Goal: Use online tool/utility: Utilize a website feature to perform a specific function

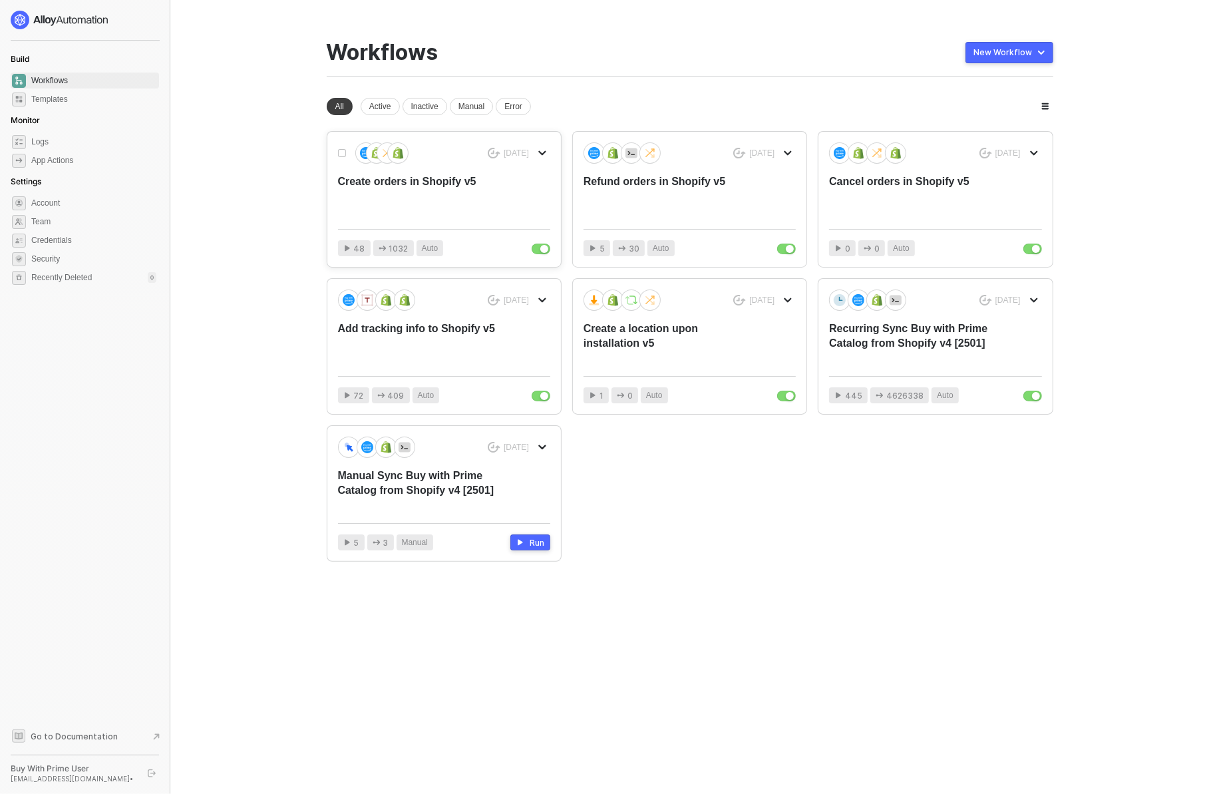
click at [411, 190] on div "Create orders in Shopify v5" at bounding box center [423, 196] width 170 height 44
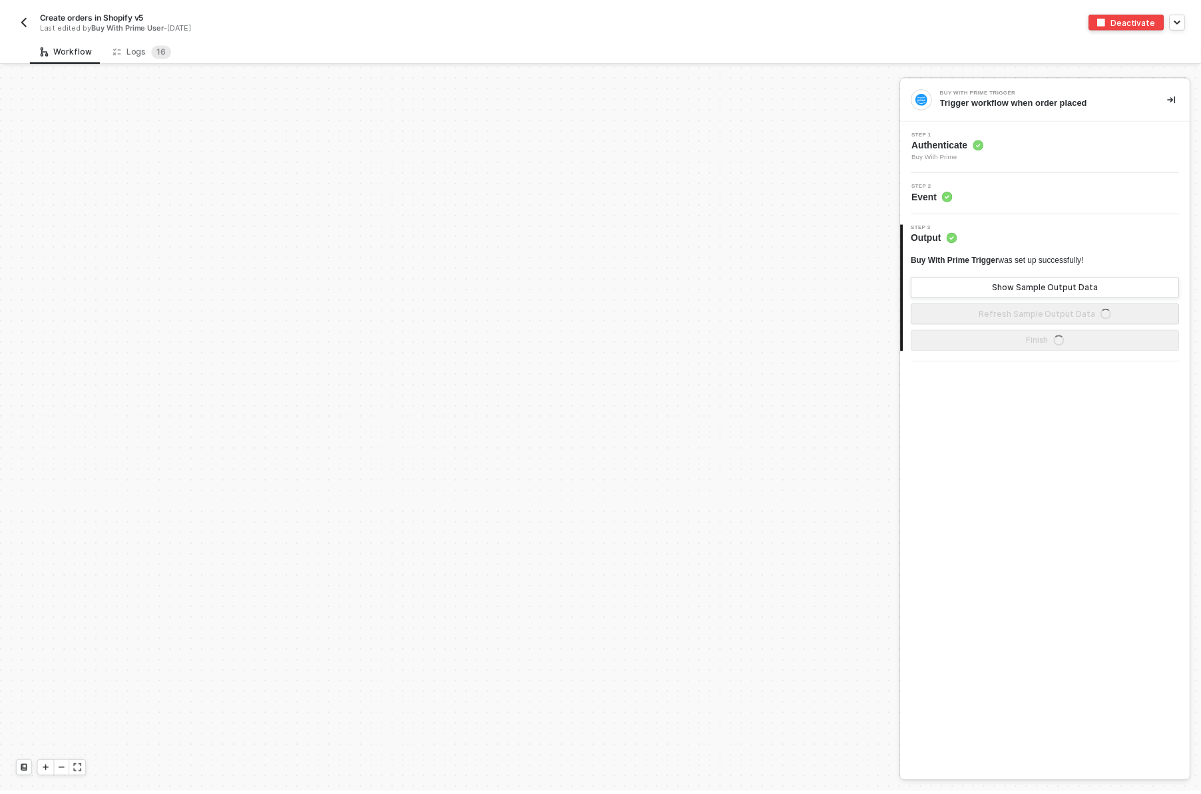
scroll to position [614, 0]
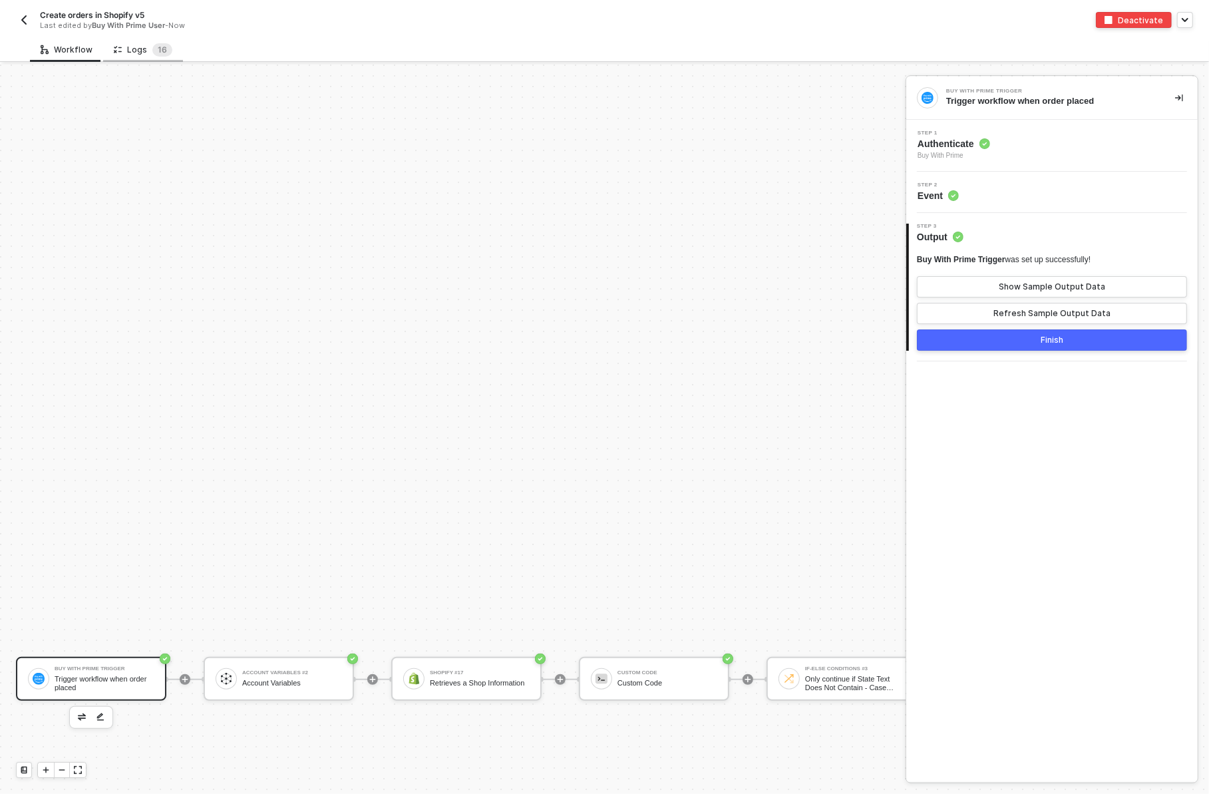
click at [138, 48] on div "Logs 1 6" at bounding box center [143, 49] width 59 height 13
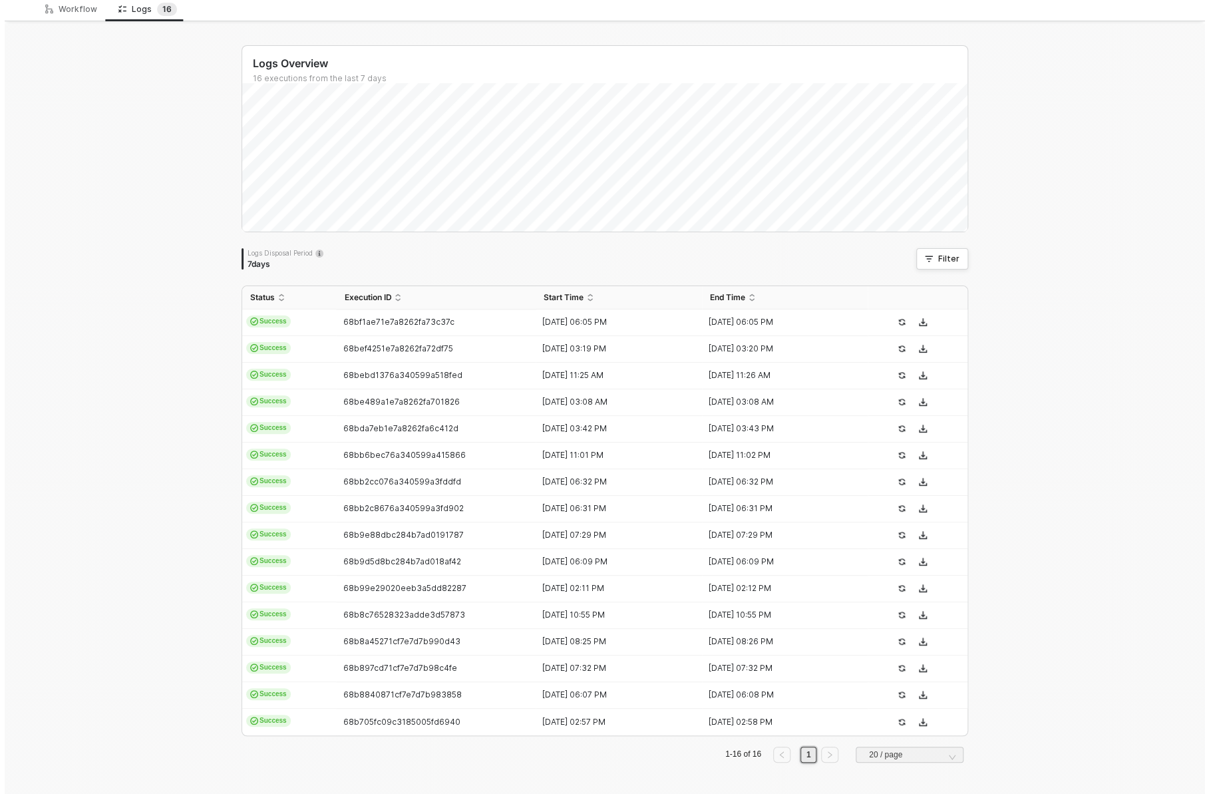
scroll to position [0, 0]
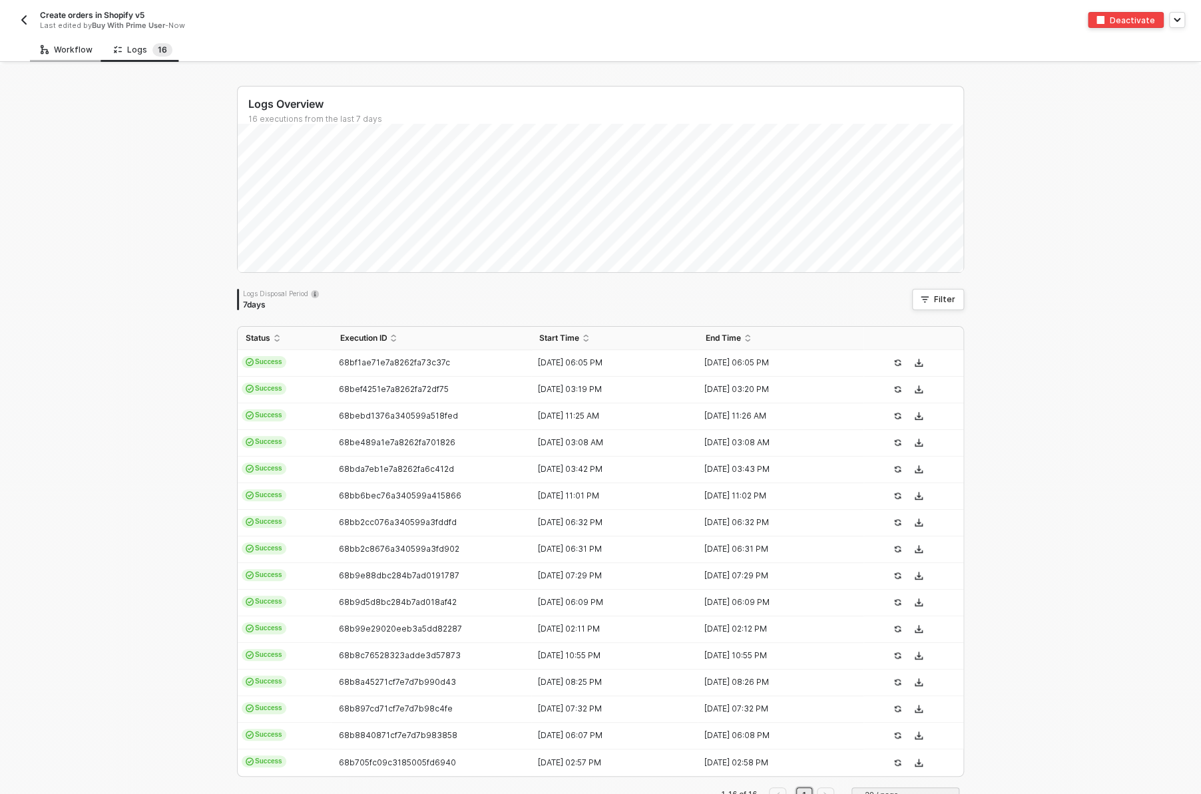
click at [61, 51] on div "Workflow" at bounding box center [67, 50] width 52 height 11
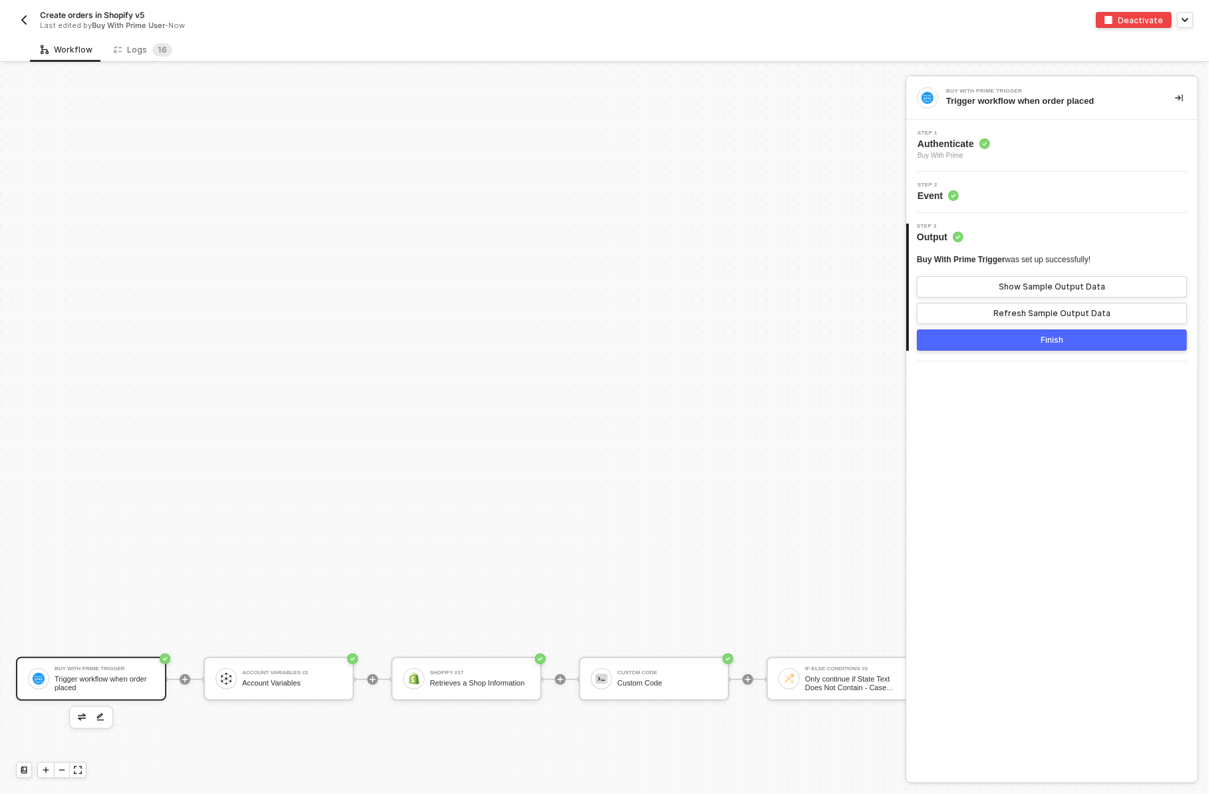
click at [1001, 151] on div "Step 1 Authenticate Buy With Prime" at bounding box center [1054, 145] width 288 height 31
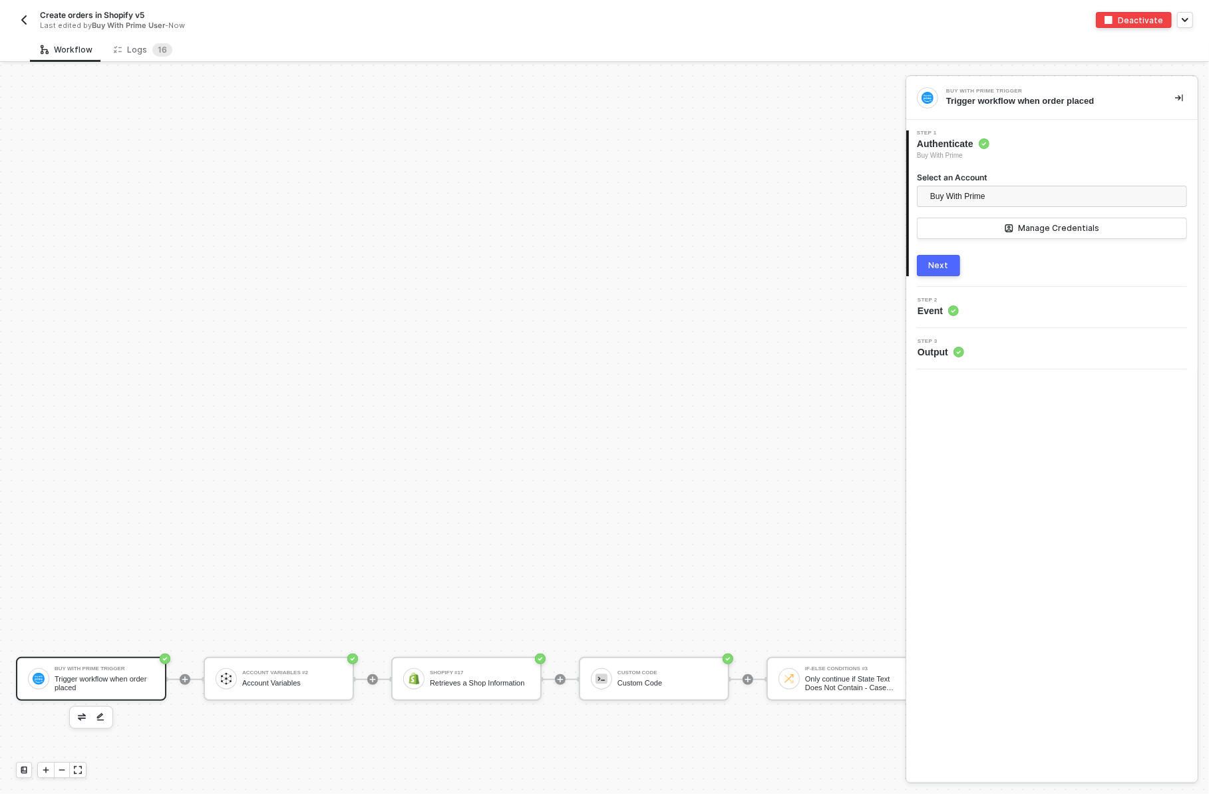
click at [982, 304] on div "Step 2 Event" at bounding box center [1054, 307] width 288 height 20
click at [954, 262] on button "Next" at bounding box center [938, 265] width 43 height 21
click at [24, 18] on img "button" at bounding box center [24, 20] width 11 height 11
